Goal: Task Accomplishment & Management: Use online tool/utility

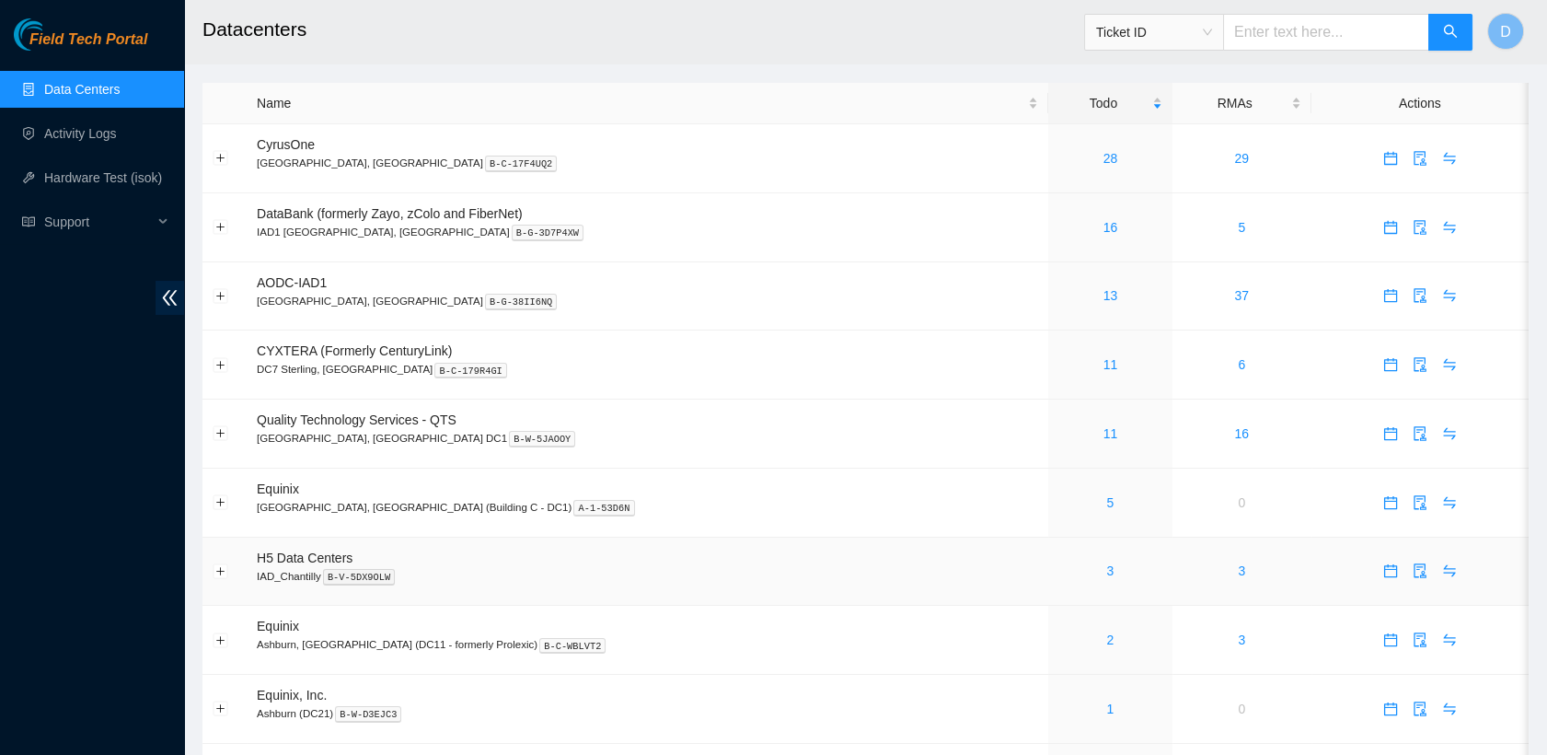
click at [1058, 574] on div "3" at bounding box center [1110, 570] width 104 height 20
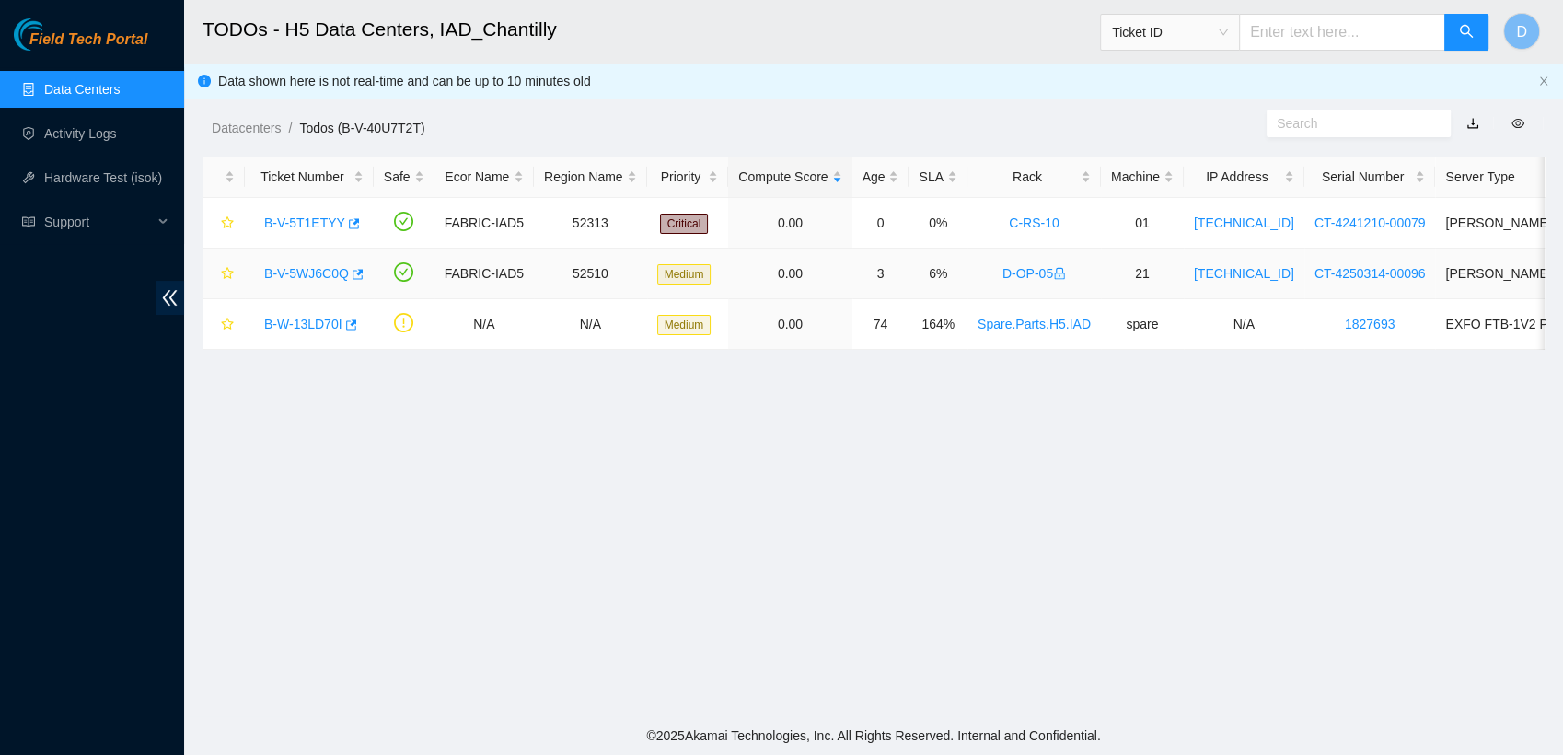
click at [301, 271] on link "B-V-5WJ6C0Q" at bounding box center [306, 273] width 85 height 15
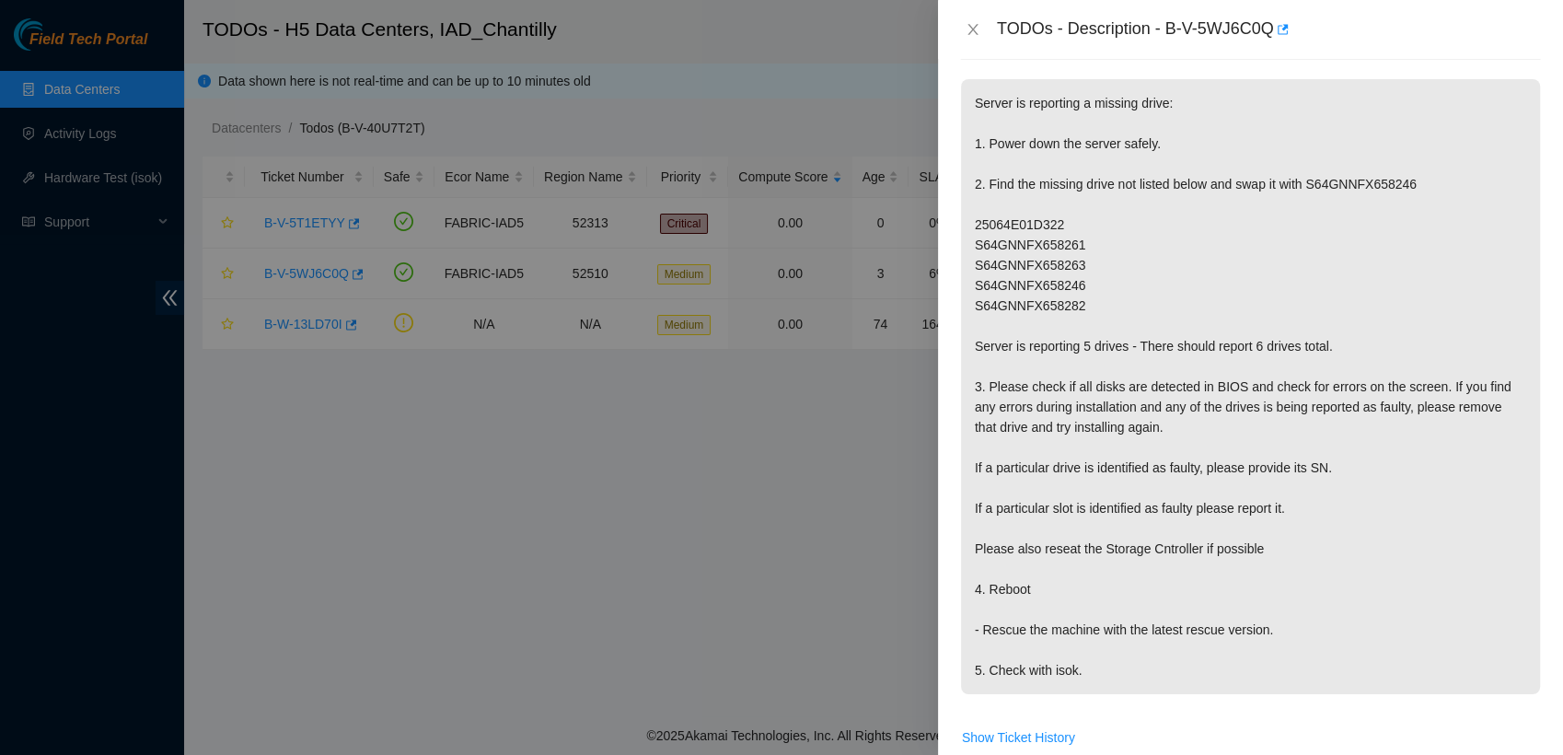
scroll to position [260, 0]
click at [1230, 32] on div "TODOs - Description - B-V-5WJ6C0Q" at bounding box center [1269, 29] width 544 height 29
drag, startPoint x: 1230, startPoint y: 32, endPoint x: 1180, endPoint y: 114, distance: 96.3
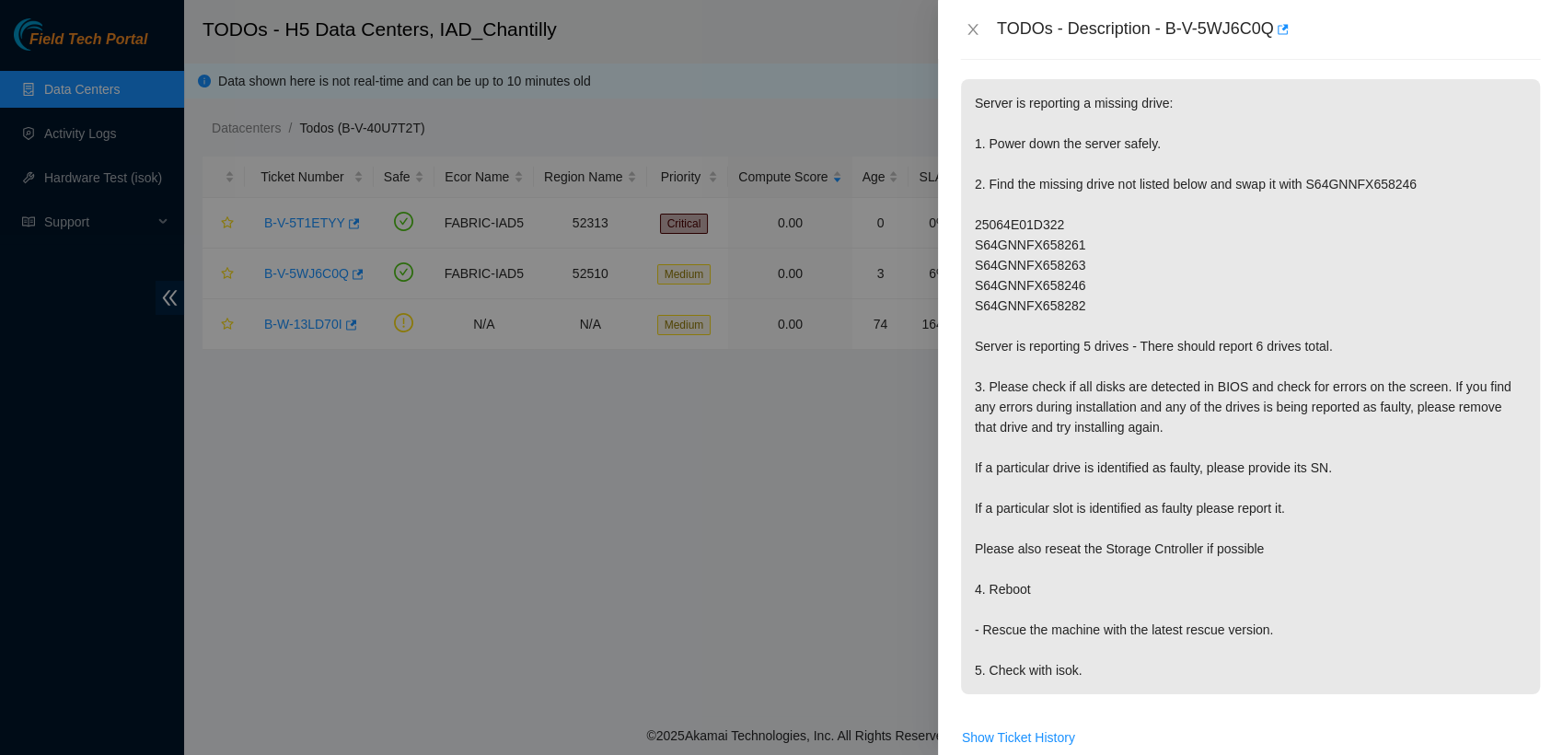
click at [1180, 114] on p "Server is reporting a missing drive: 1. Power down the server safely. 2. Find t…" at bounding box center [1250, 386] width 579 height 615
drag, startPoint x: 1268, startPoint y: 26, endPoint x: 1169, endPoint y: 36, distance: 99.9
click at [1169, 36] on div "TODOs - Description - B-V-5WJ6C0Q" at bounding box center [1269, 29] width 544 height 29
copy div "B-V-5WJ6C0Q"
click at [1323, 222] on p "Server is reporting a missing drive: 1. Power down the server safely. 2. Find t…" at bounding box center [1250, 386] width 579 height 615
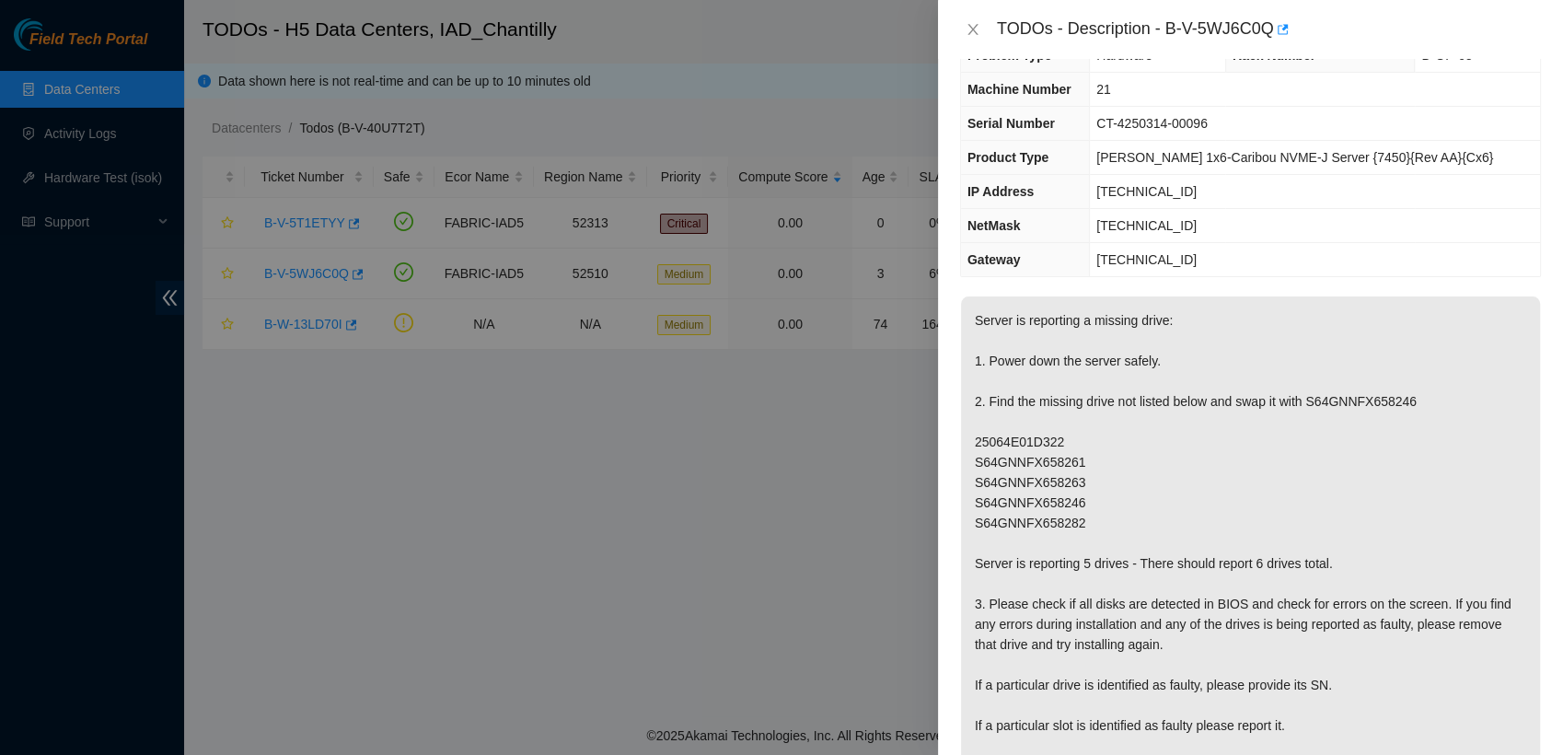
scroll to position [41, 0]
